Goal: Communication & Community: Answer question/provide support

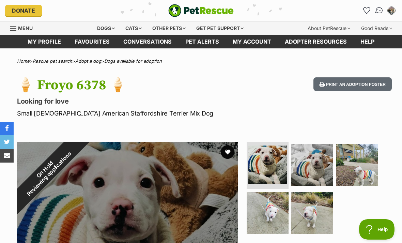
click at [375, 13] on link "Conversations" at bounding box center [379, 10] width 14 height 14
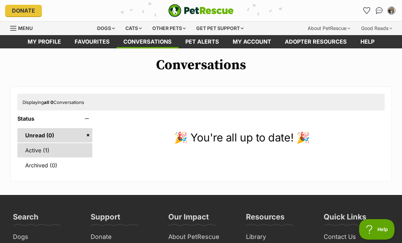
click at [32, 153] on link "Active (1)" at bounding box center [54, 150] width 75 height 14
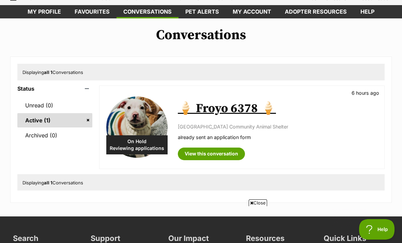
click at [175, 163] on div "On Hold Reviewing applications 🍦 Froyo 6378 🍦 6 hours ago [GEOGRAPHIC_DATA] alr…" at bounding box center [241, 127] width 285 height 83
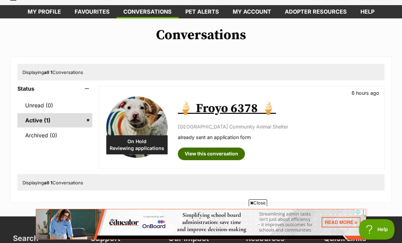
click at [187, 156] on link "View this conversation" at bounding box center [211, 153] width 67 height 12
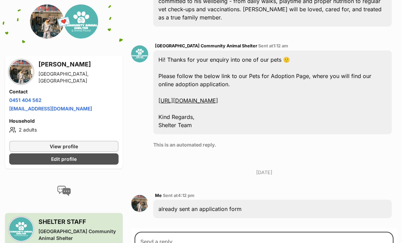
scroll to position [262, 0]
